Goal: Information Seeking & Learning: Learn about a topic

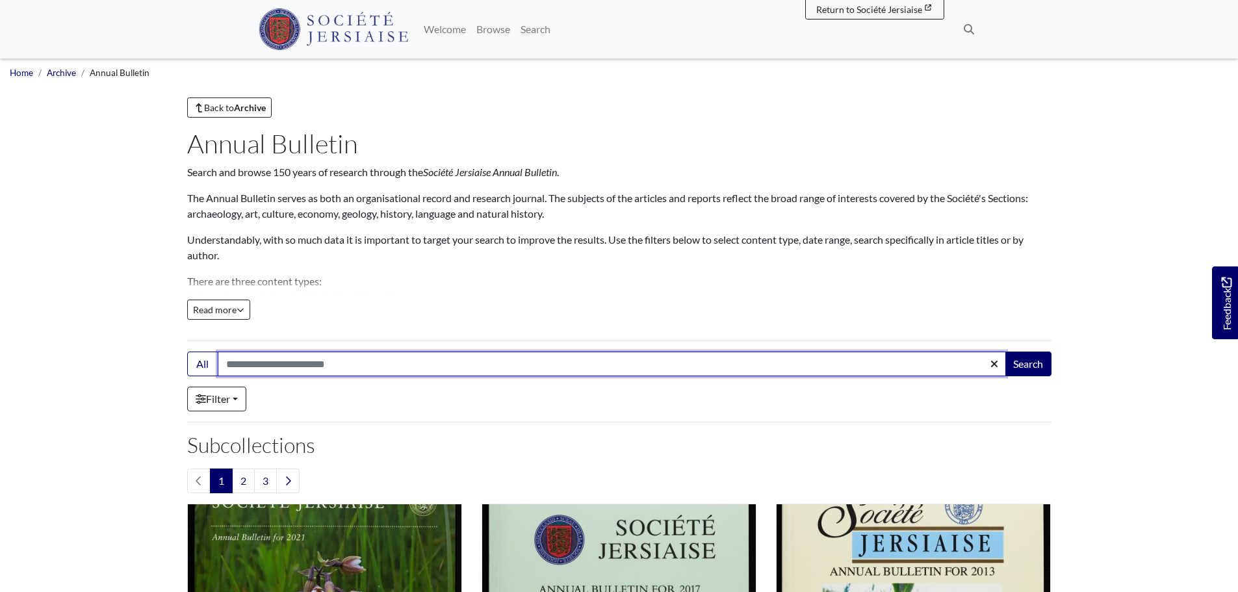
click at [278, 373] on input "Search:" at bounding box center [612, 364] width 788 height 25
type input "**********"
click at [1005, 352] on button "Search" at bounding box center [1028, 364] width 47 height 25
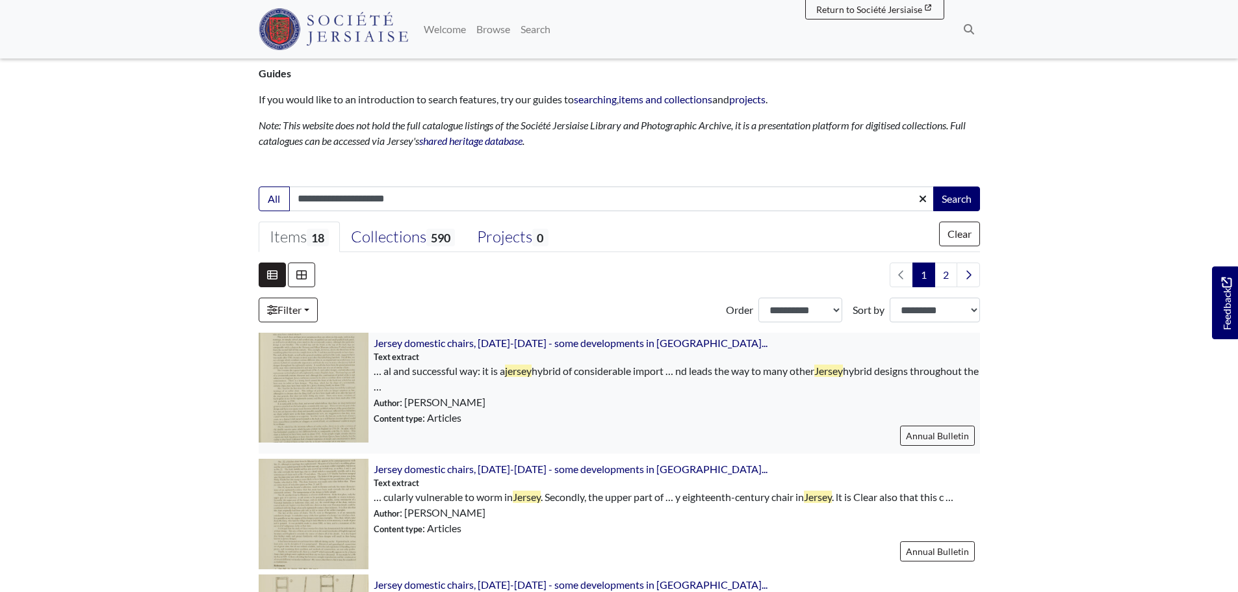
scroll to position [195, 0]
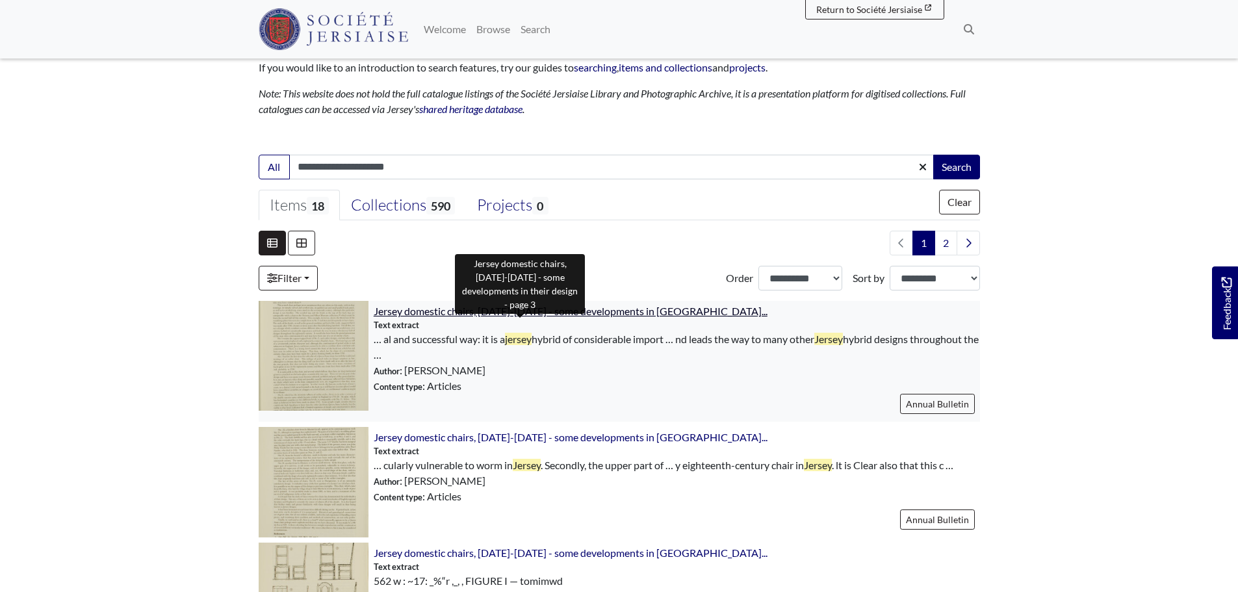
click at [526, 315] on span "Jersey domestic chairs, 1680-1880 - some developments in thei..." at bounding box center [571, 311] width 394 height 12
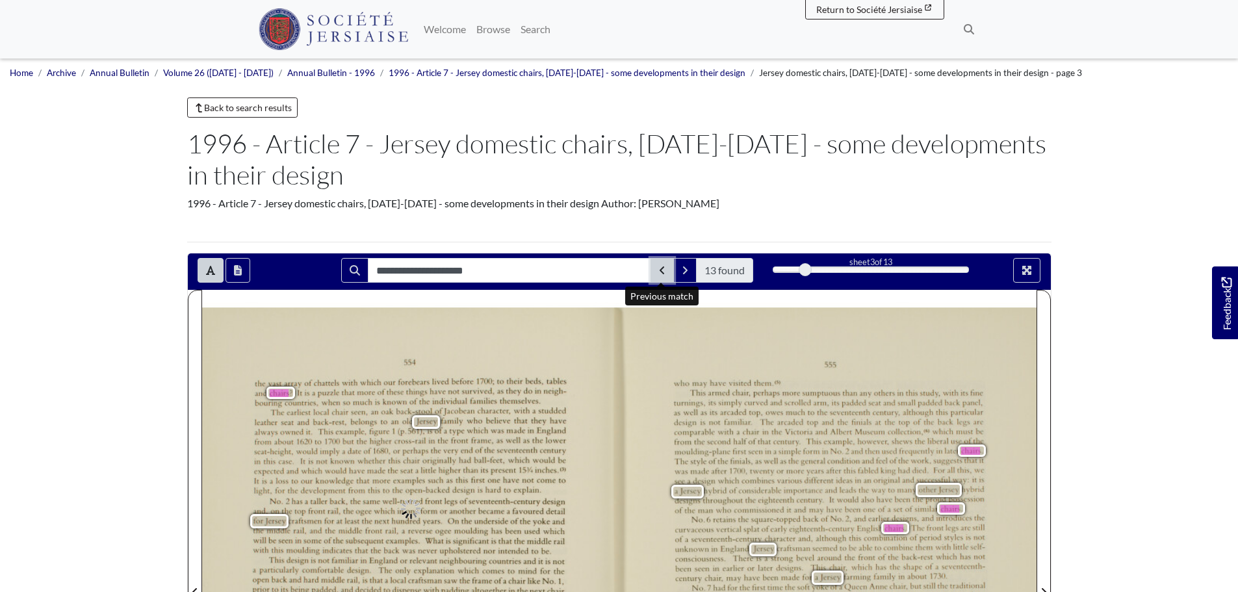
click at [666, 271] on button "Previous Match" at bounding box center [662, 270] width 23 height 25
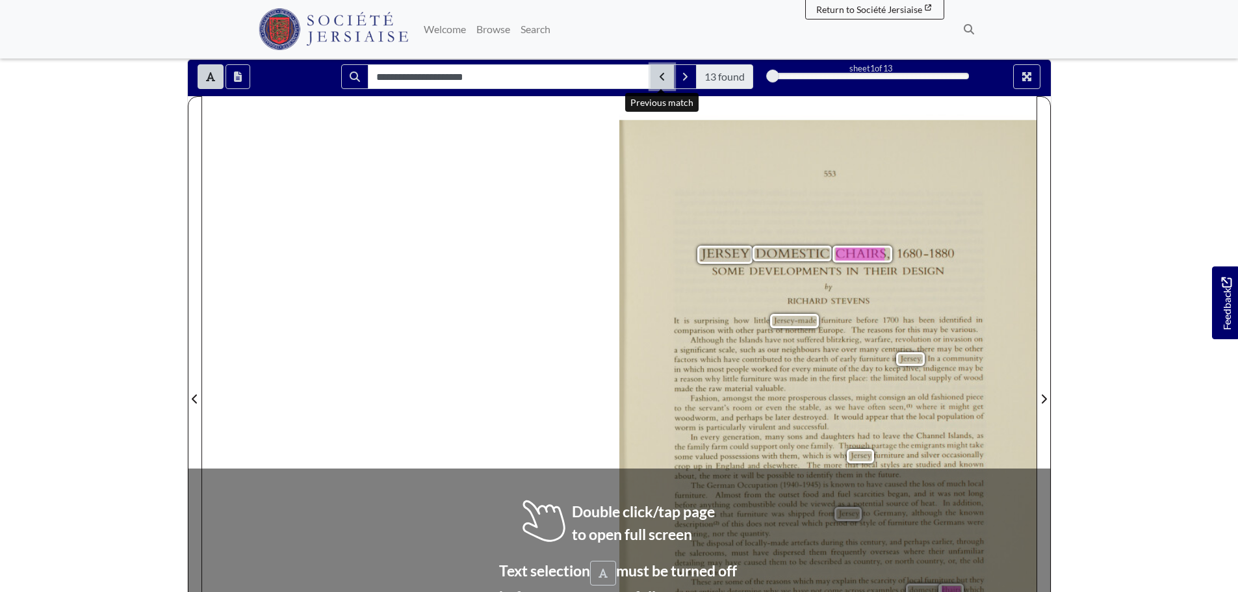
scroll to position [195, 0]
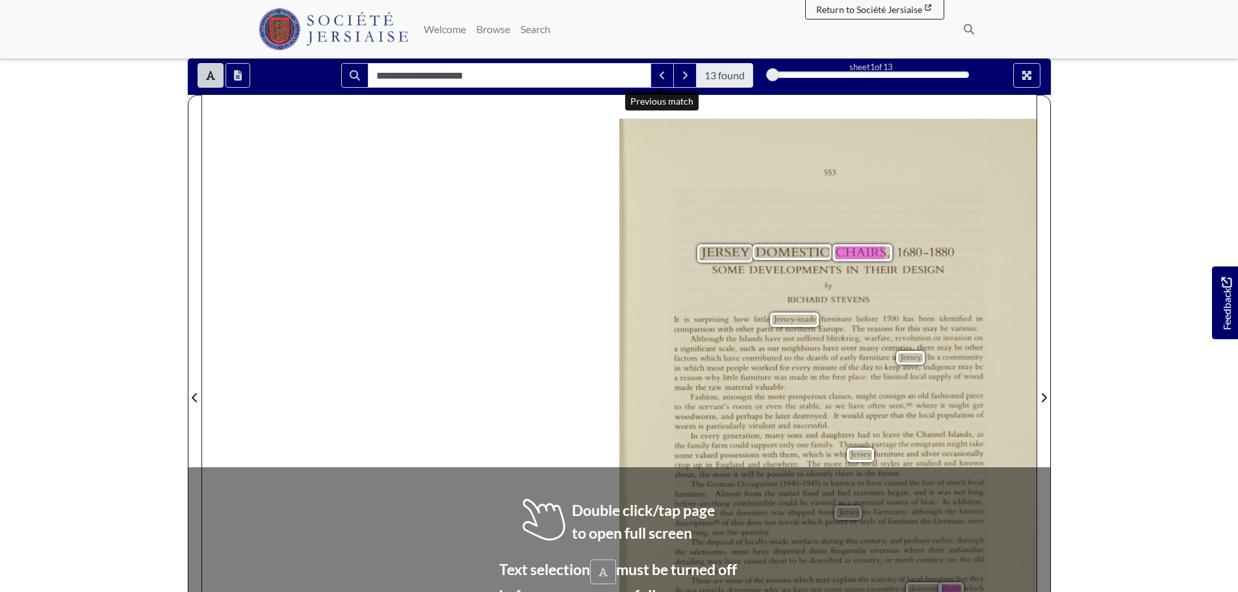
click at [1087, 442] on body "Menu" at bounding box center [619, 412] width 1238 height 1215
click at [836, 504] on div "The German Occupation ([DATE]—[DATE]) is known to have caused the loss of much …" at bounding box center [829, 508] width 309 height 58
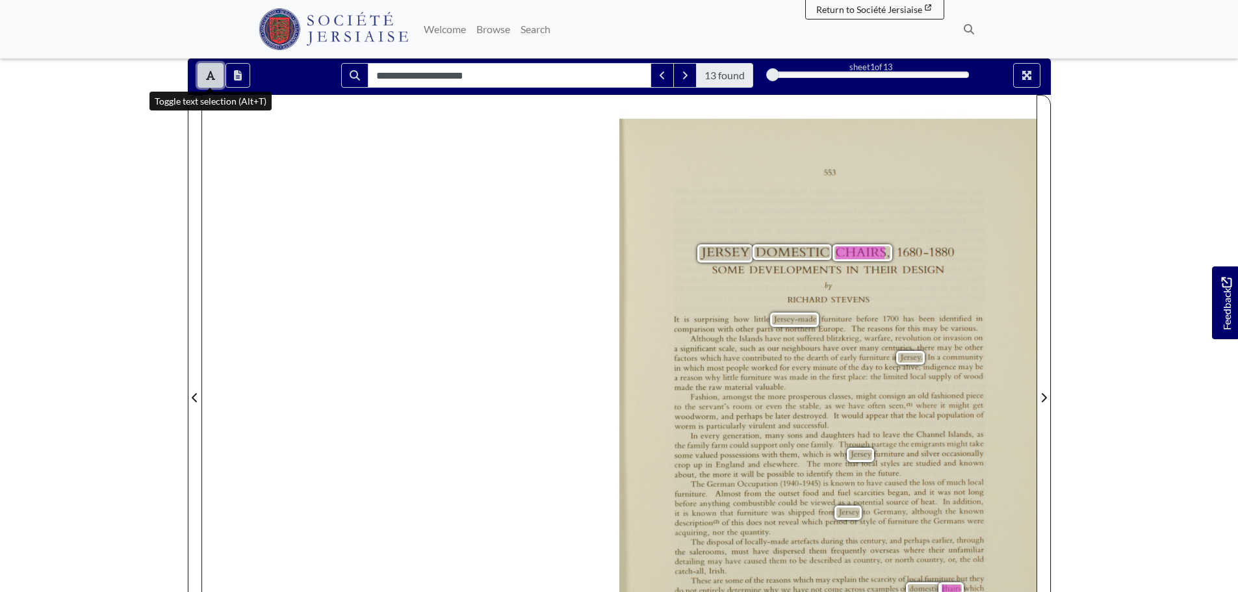
click at [203, 75] on button "Toggle text selection (Alt+T)" at bounding box center [211, 75] width 26 height 25
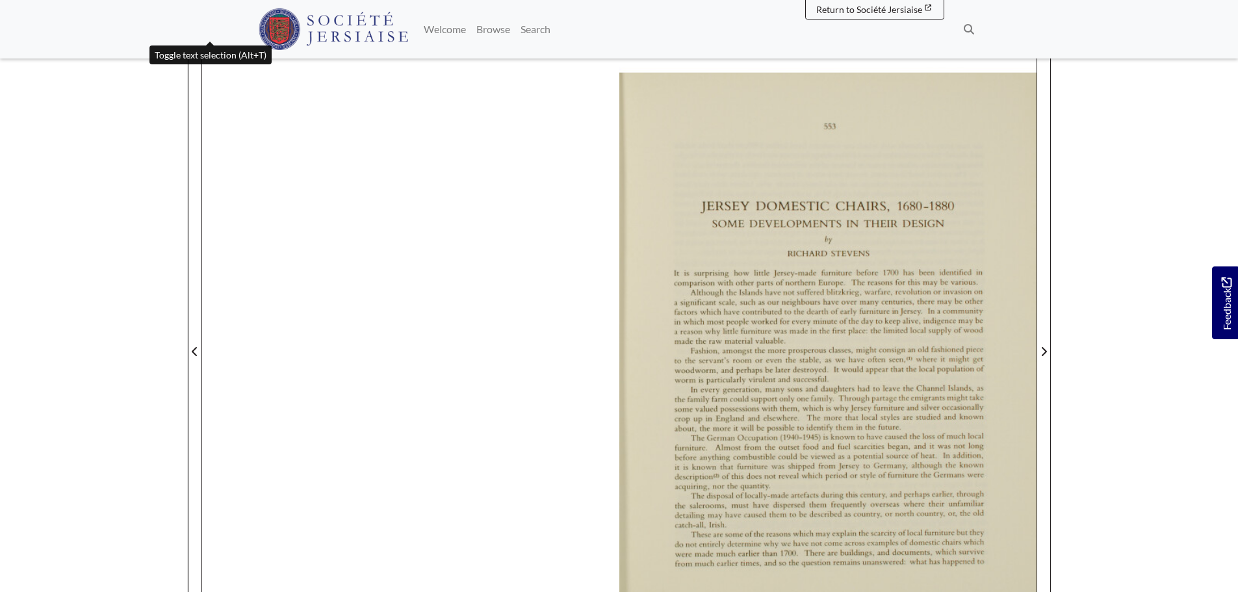
scroll to position [260, 0]
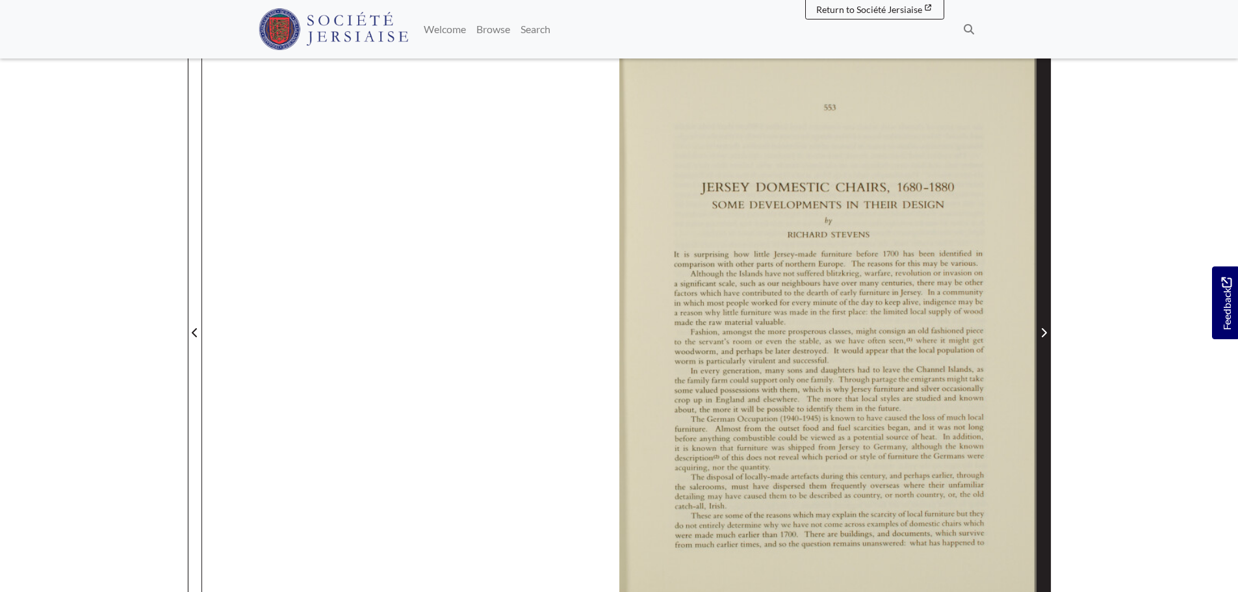
click at [1043, 334] on icon "Next Page" at bounding box center [1044, 333] width 6 height 10
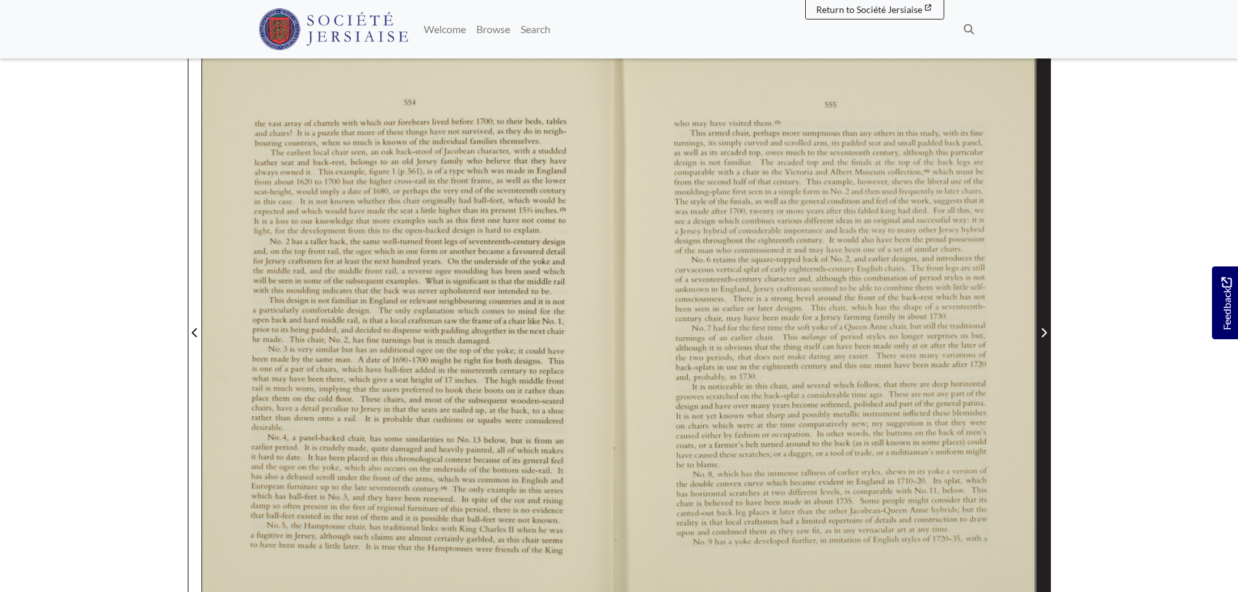
click at [1043, 334] on icon "Next Page" at bounding box center [1044, 333] width 6 height 10
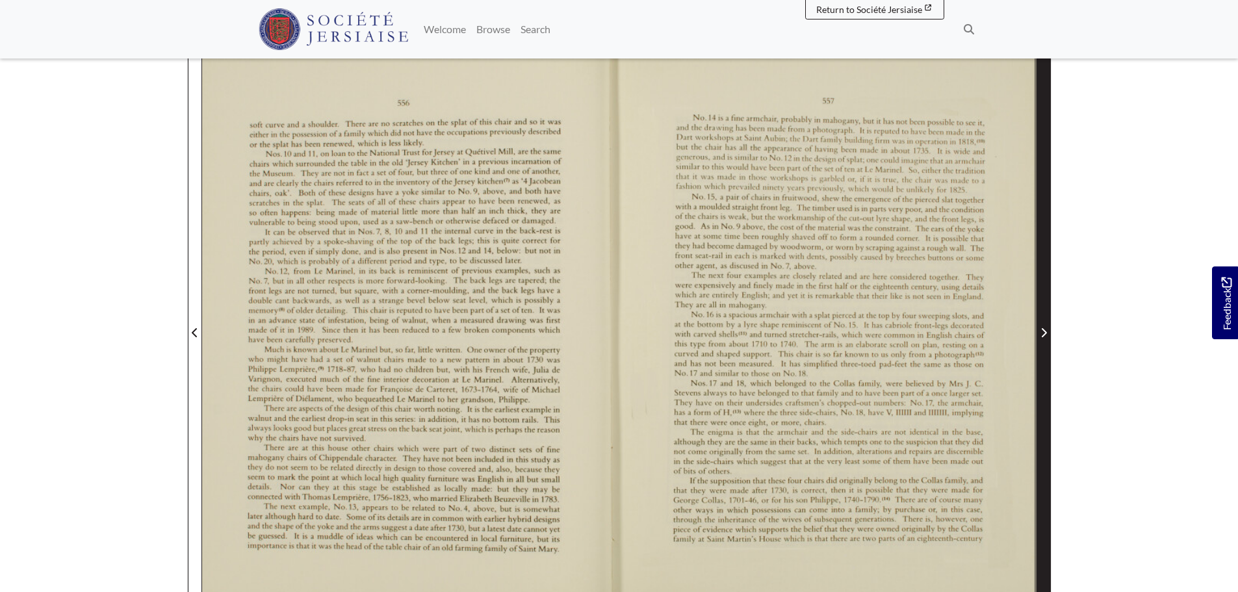
click at [1043, 334] on icon "Next Page" at bounding box center [1044, 333] width 6 height 10
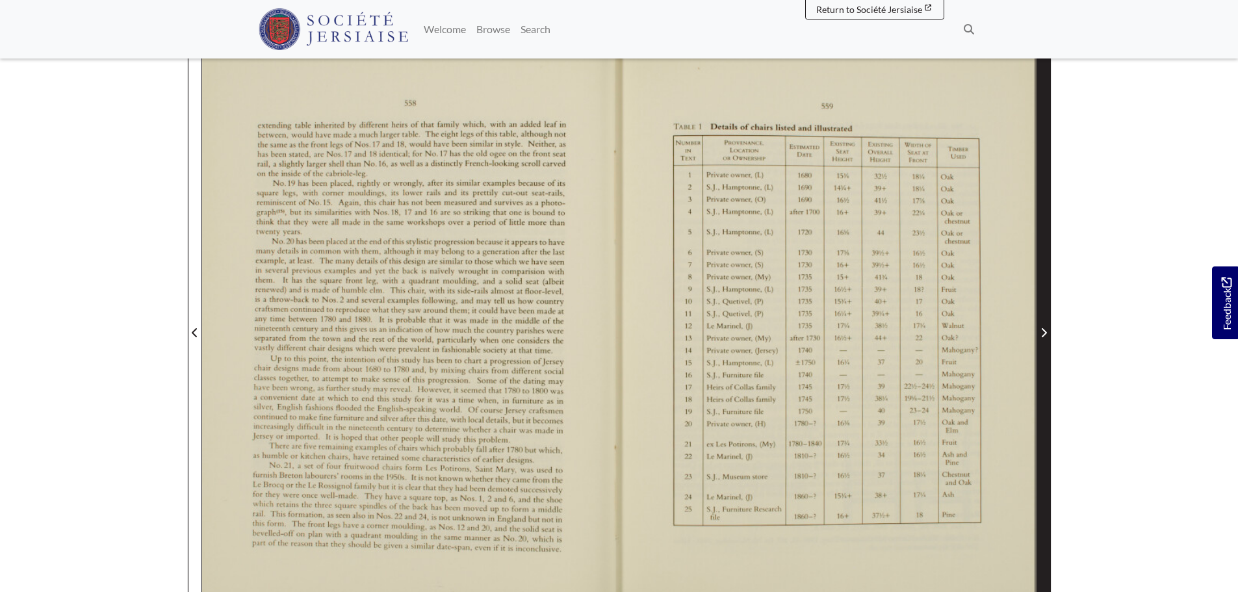
click at [1043, 334] on icon "Next Page" at bounding box center [1044, 333] width 6 height 10
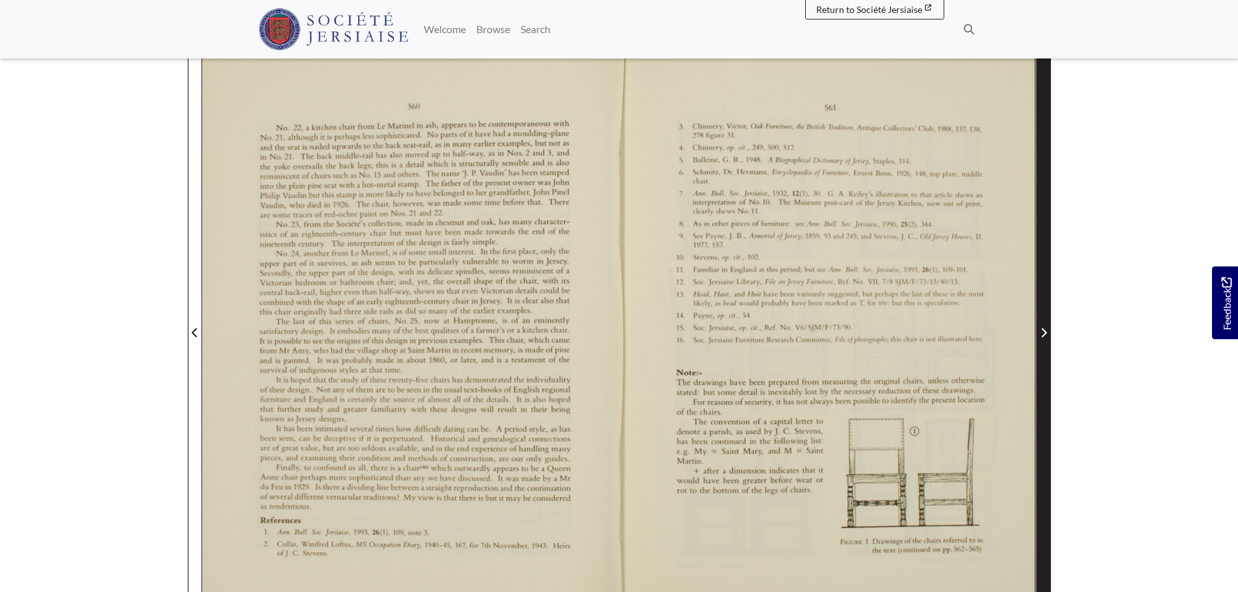
click at [1043, 334] on icon "Next Page" at bounding box center [1044, 333] width 6 height 10
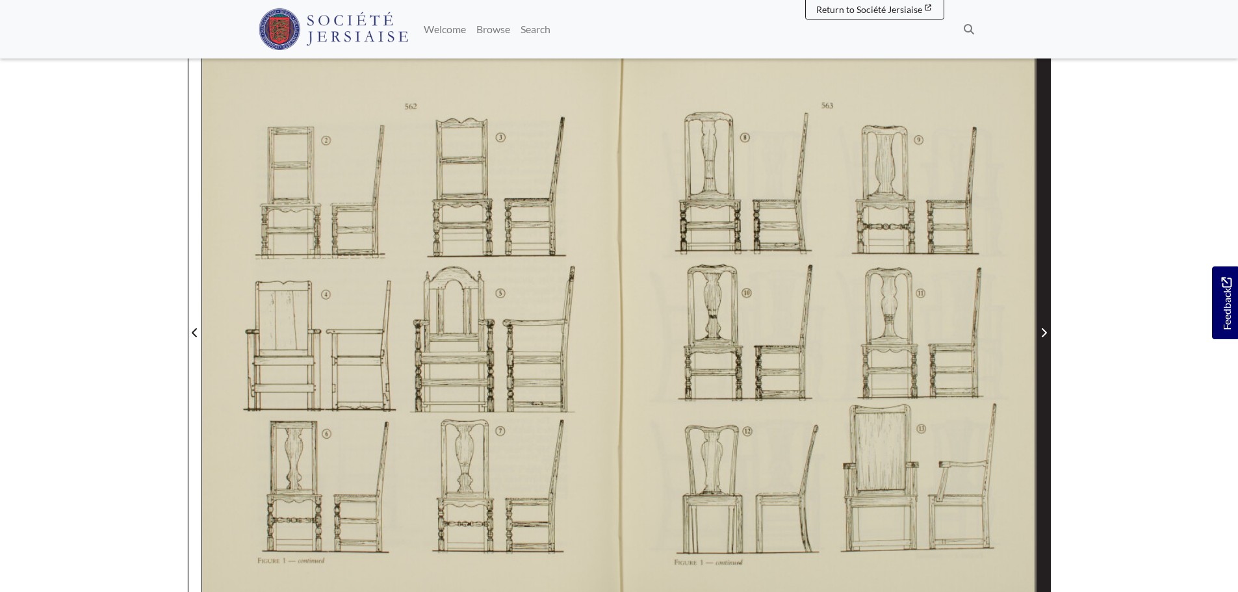
click at [1043, 334] on icon "Next Page" at bounding box center [1044, 333] width 6 height 10
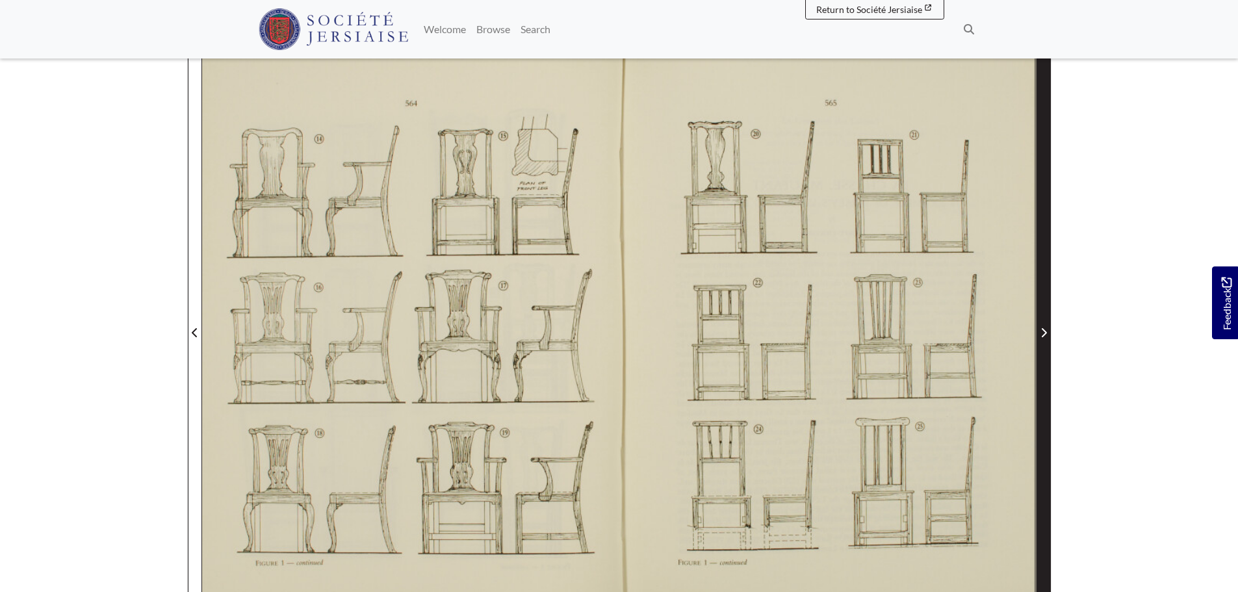
click at [1043, 334] on icon "Next Page" at bounding box center [1044, 333] width 6 height 10
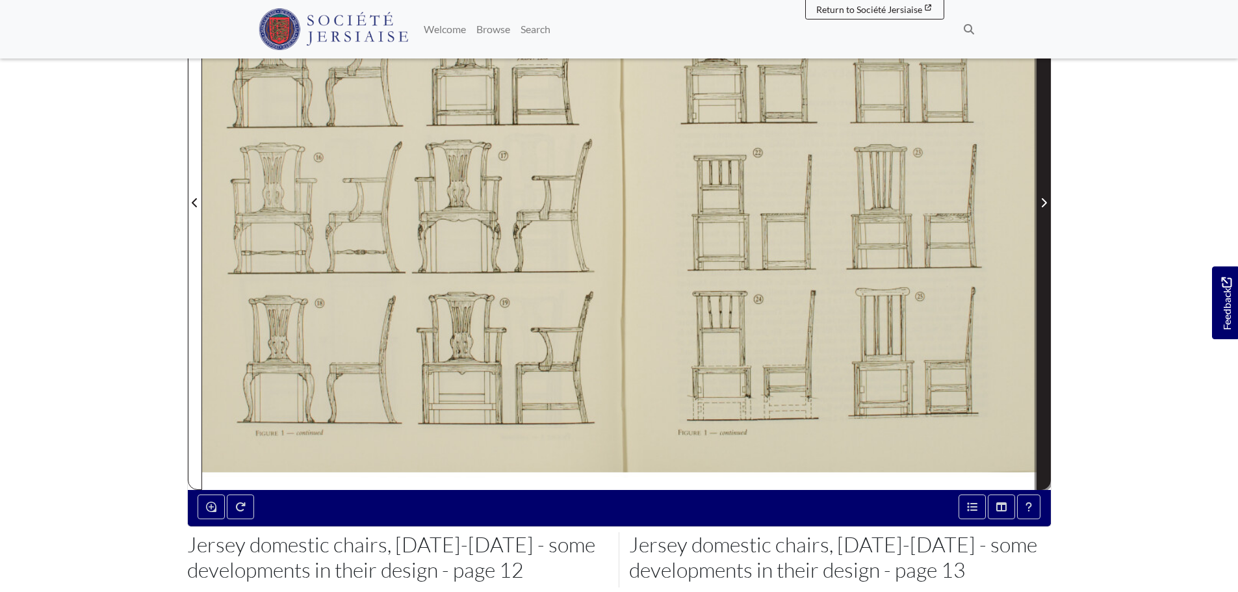
click at [1043, 334] on span "Next Page" at bounding box center [1043, 195] width 13 height 589
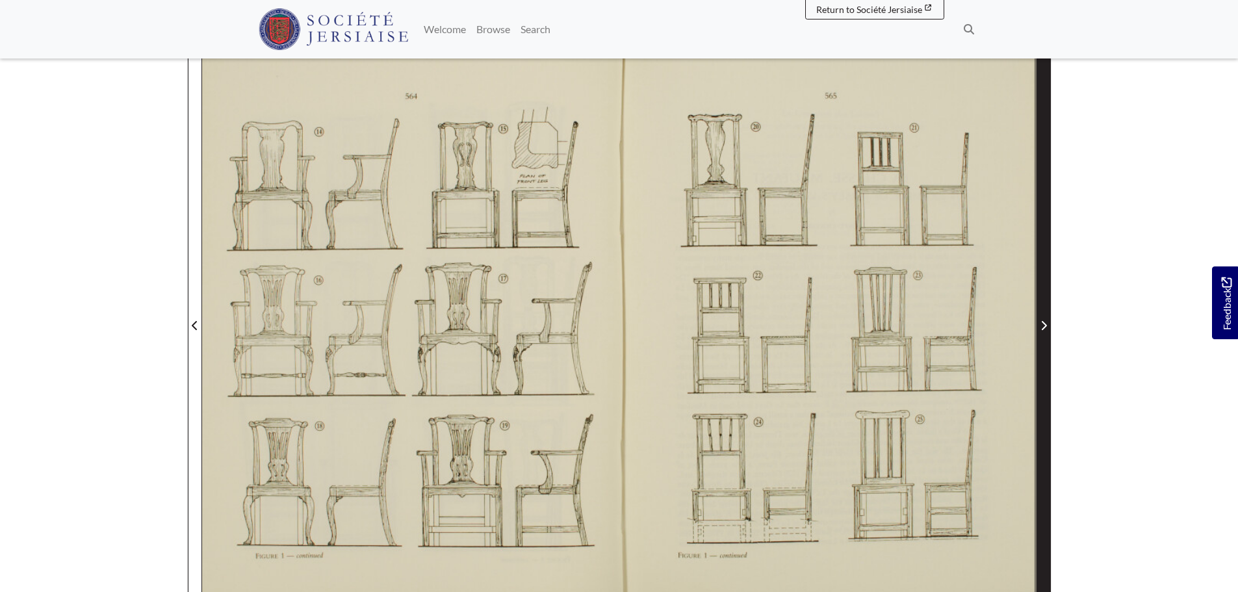
scroll to position [260, 0]
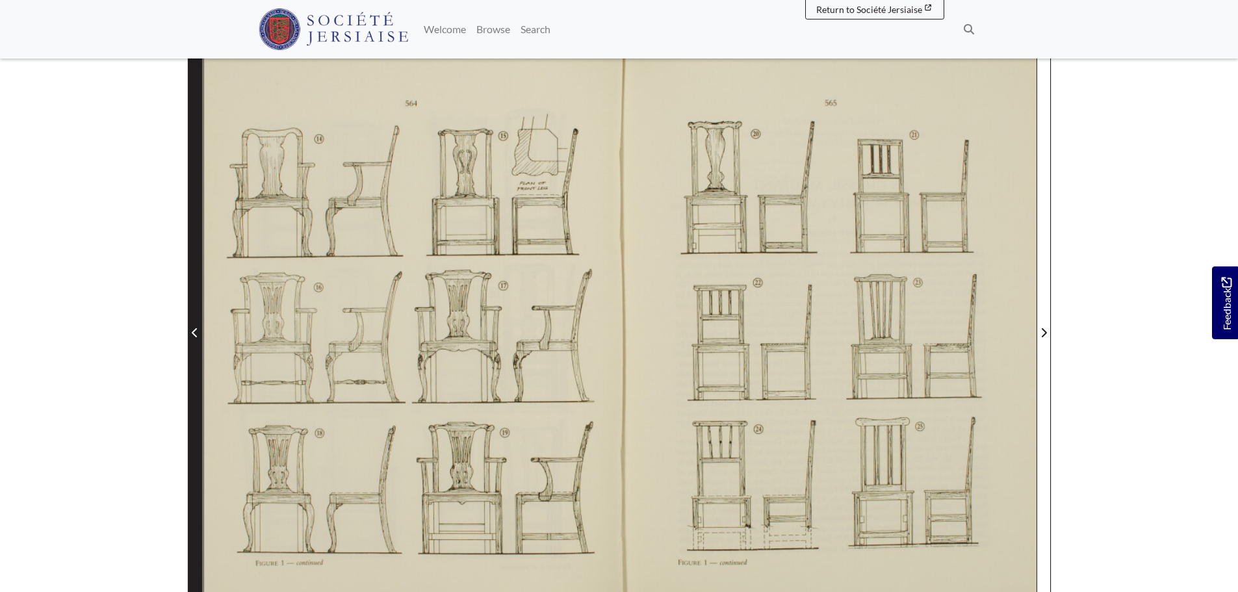
click at [198, 304] on span "Previous Page" at bounding box center [194, 325] width 13 height 589
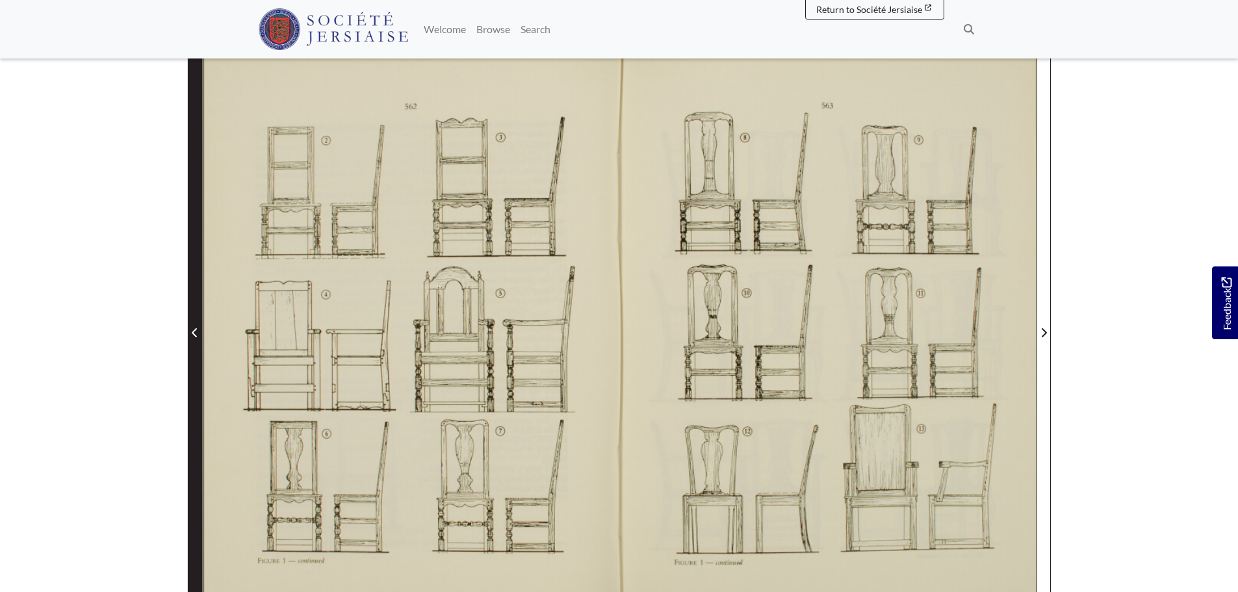
click at [198, 304] on span "Previous Page" at bounding box center [194, 325] width 13 height 589
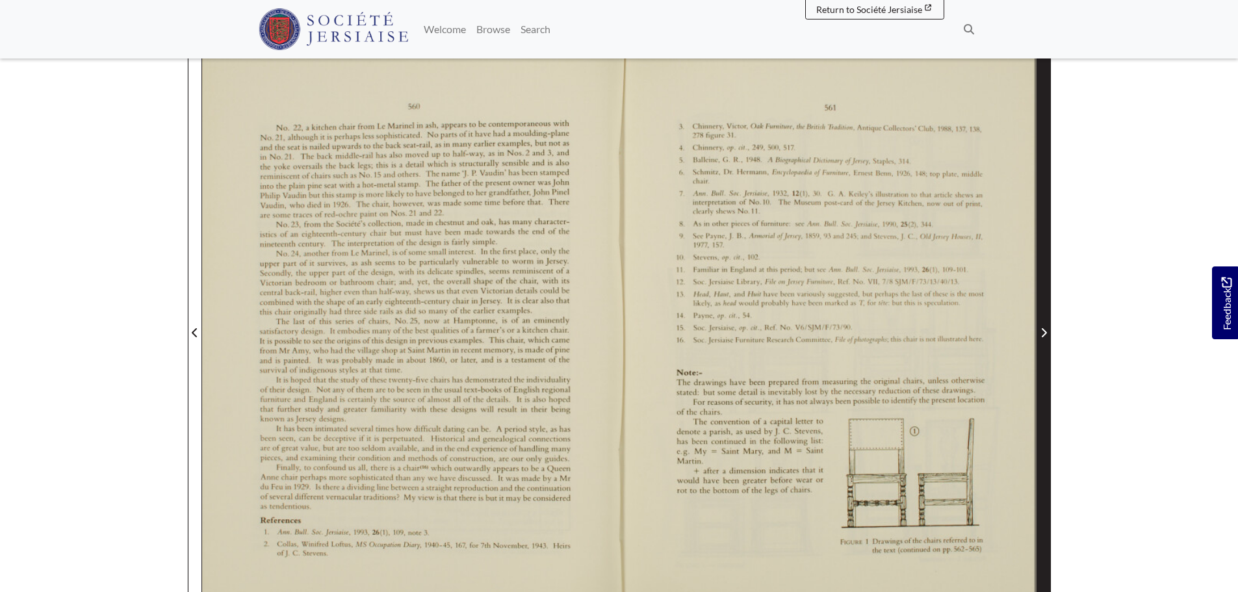
click at [1037, 294] on span "Next Page" at bounding box center [1043, 325] width 13 height 589
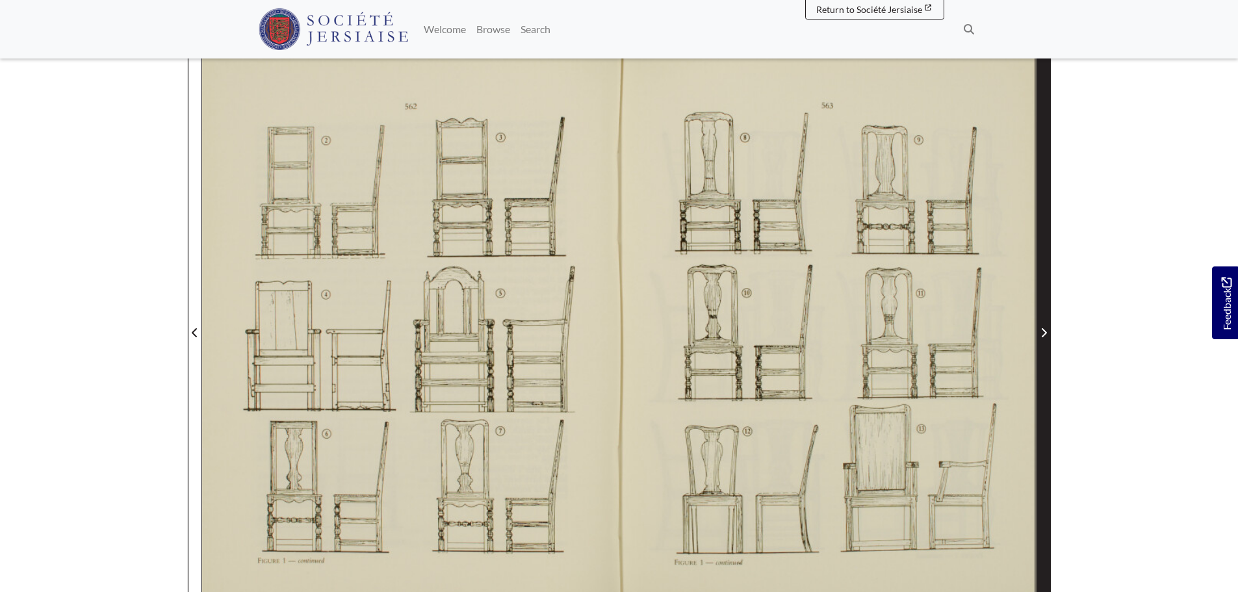
click at [1037, 294] on span "Next Page" at bounding box center [1043, 325] width 13 height 589
click at [1046, 287] on span "Next Page" at bounding box center [1043, 325] width 13 height 589
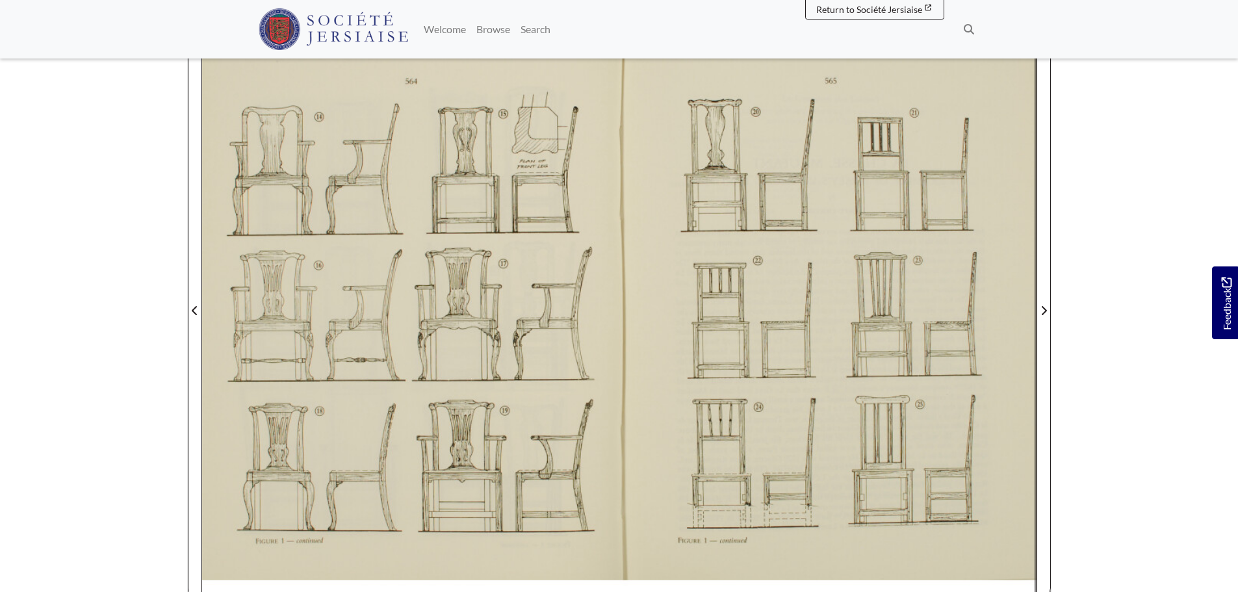
scroll to position [260, 0]
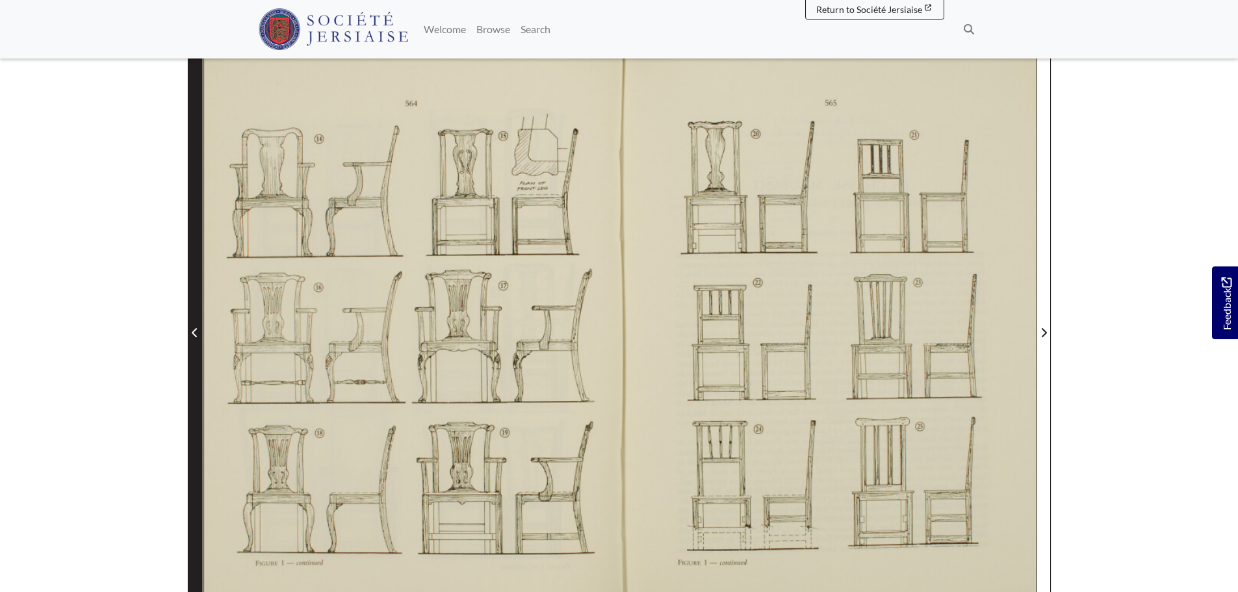
click at [192, 349] on span "Previous Page" at bounding box center [194, 325] width 13 height 589
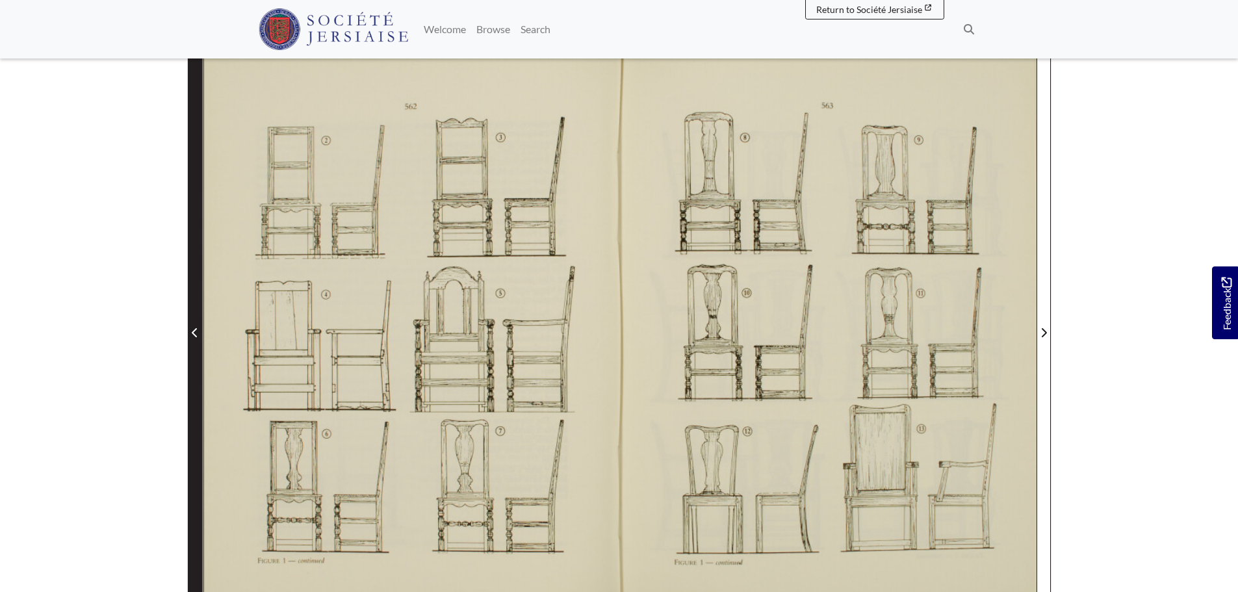
click at [192, 349] on span "Previous Page" at bounding box center [194, 325] width 13 height 589
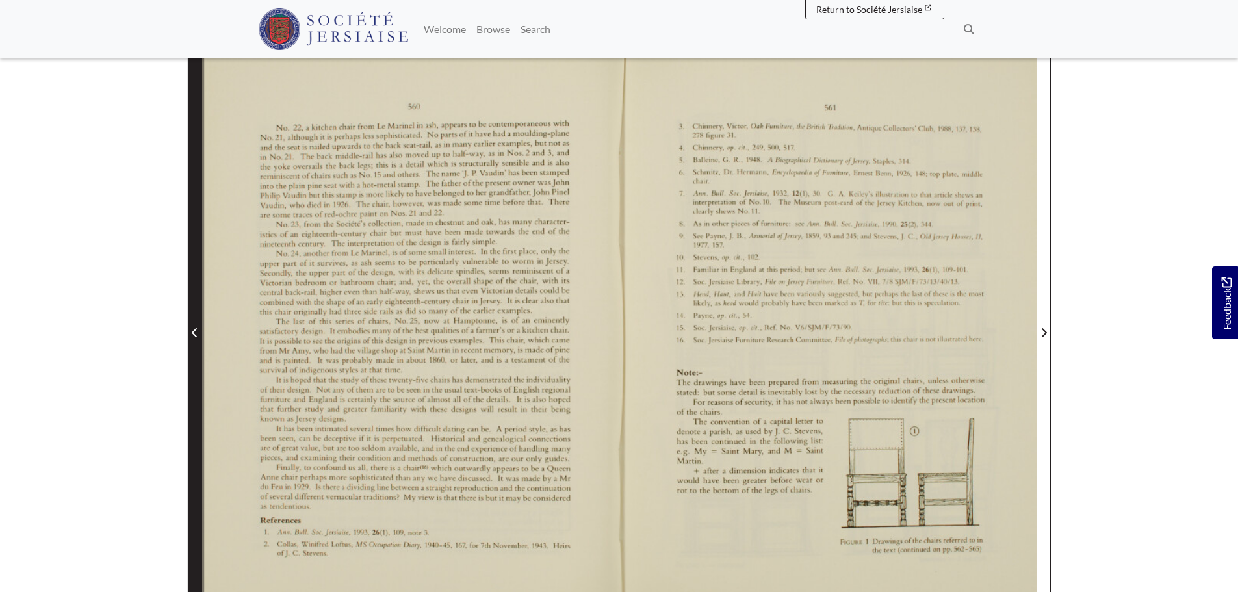
click at [196, 330] on icon "Previous Page" at bounding box center [194, 332] width 5 height 9
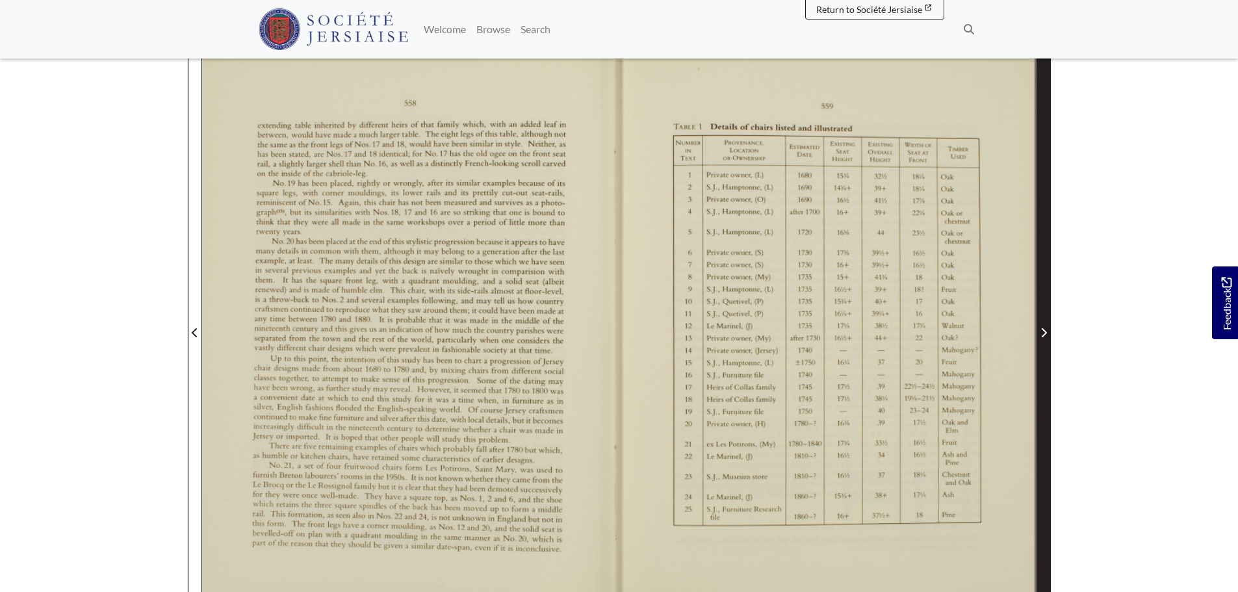
click at [1048, 202] on span "Next Page" at bounding box center [1043, 325] width 13 height 589
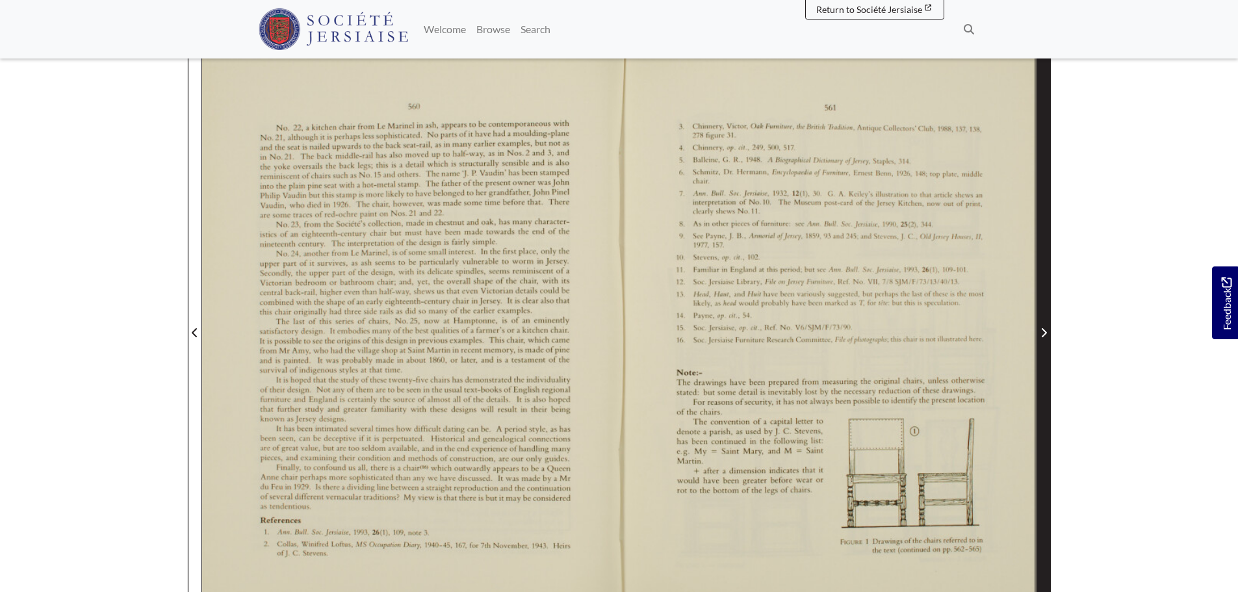
click at [1048, 202] on span "Next Page" at bounding box center [1043, 325] width 13 height 589
